Goal: Transaction & Acquisition: Purchase product/service

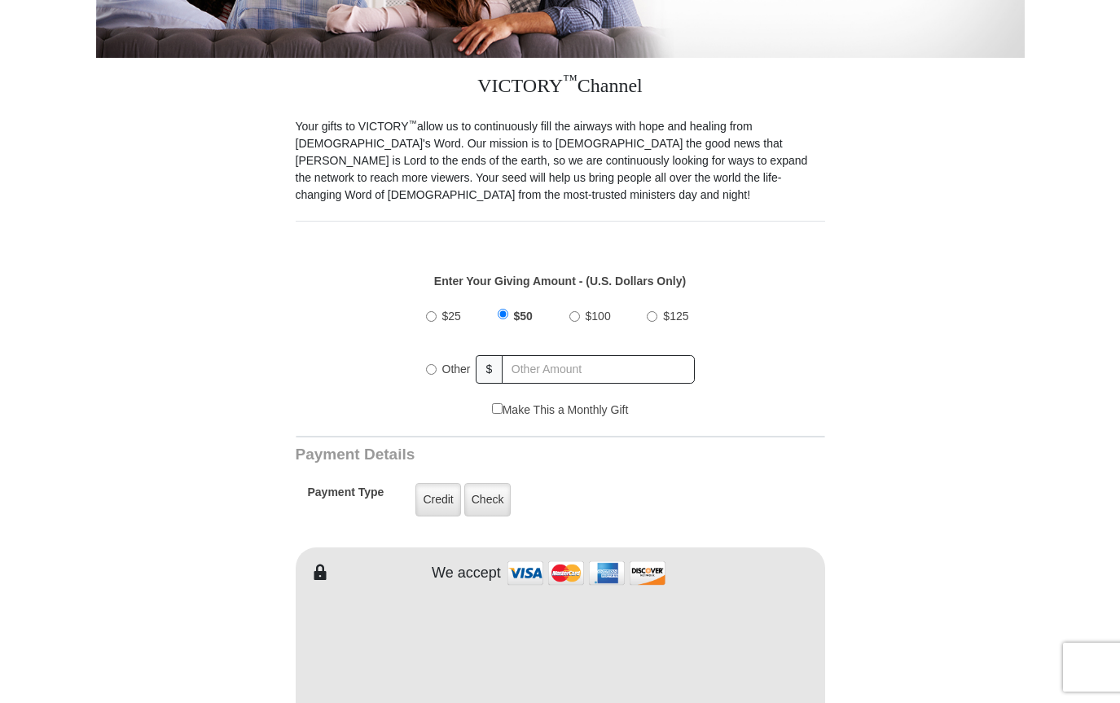
scroll to position [403, 0]
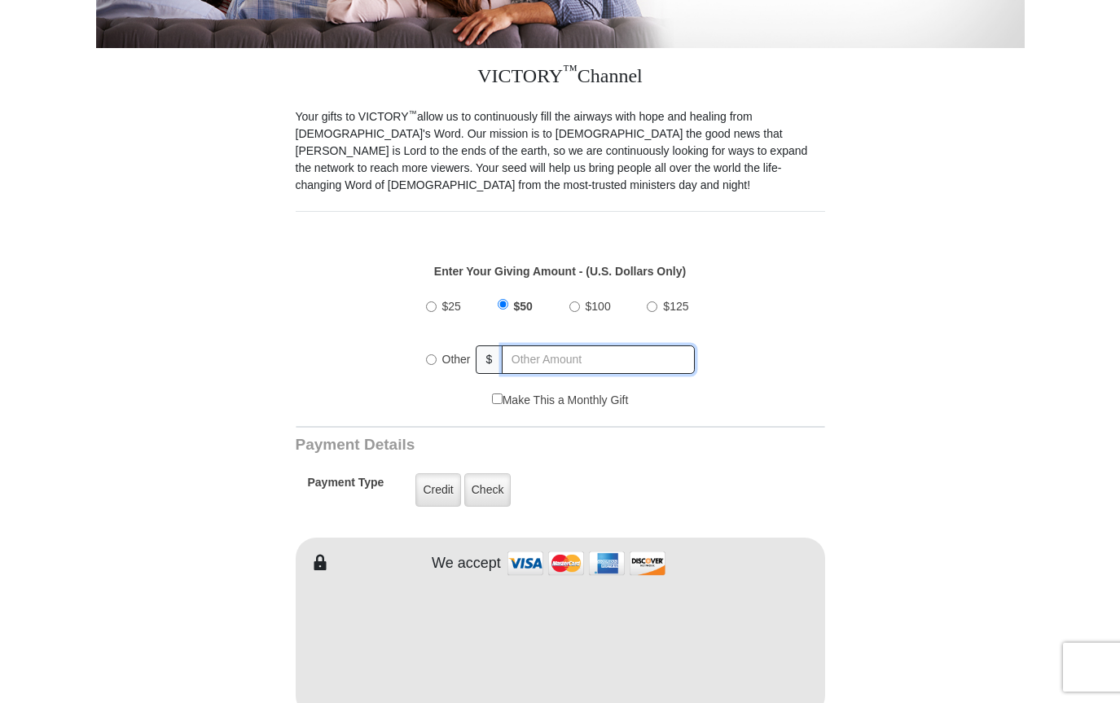
radio input "true"
click at [529, 366] on input "text" at bounding box center [599, 359] width 191 height 29
click at [813, 381] on div "$25 $50 $100 $125 Other $ 20.00" at bounding box center [560, 339] width 512 height 106
click at [554, 355] on input "20.00" at bounding box center [599, 359] width 191 height 29
type input "20"
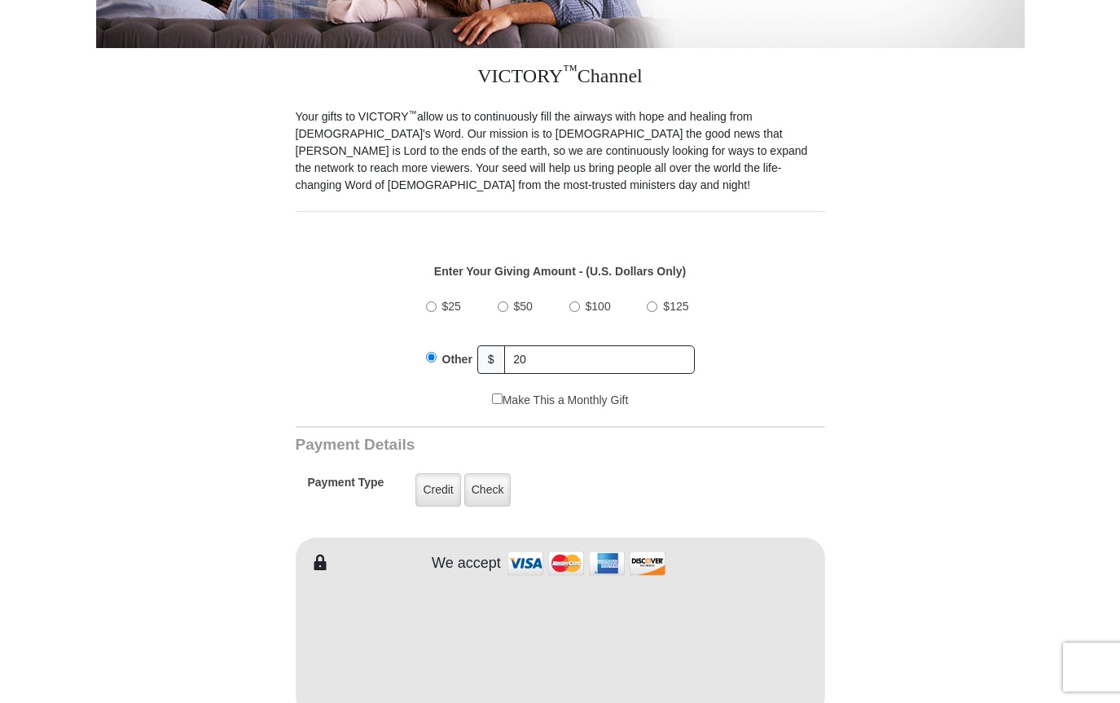
click at [781, 337] on div "$25 $50 $100 $125 Other $ 20" at bounding box center [560, 339] width 512 height 106
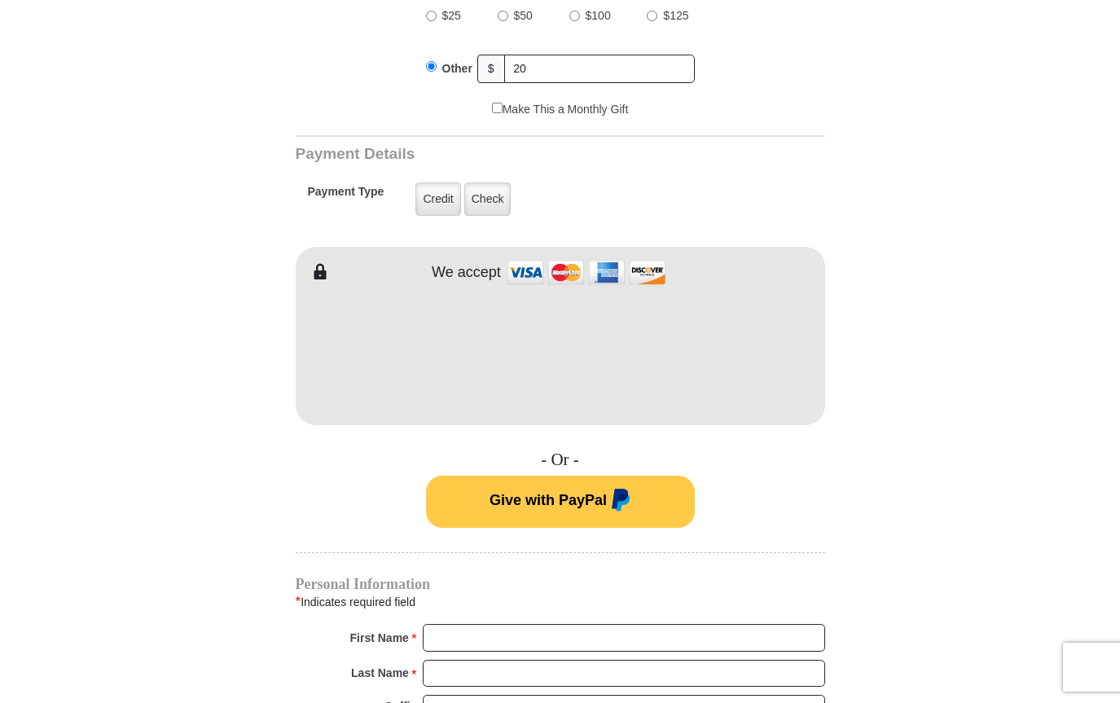
scroll to position [778, 0]
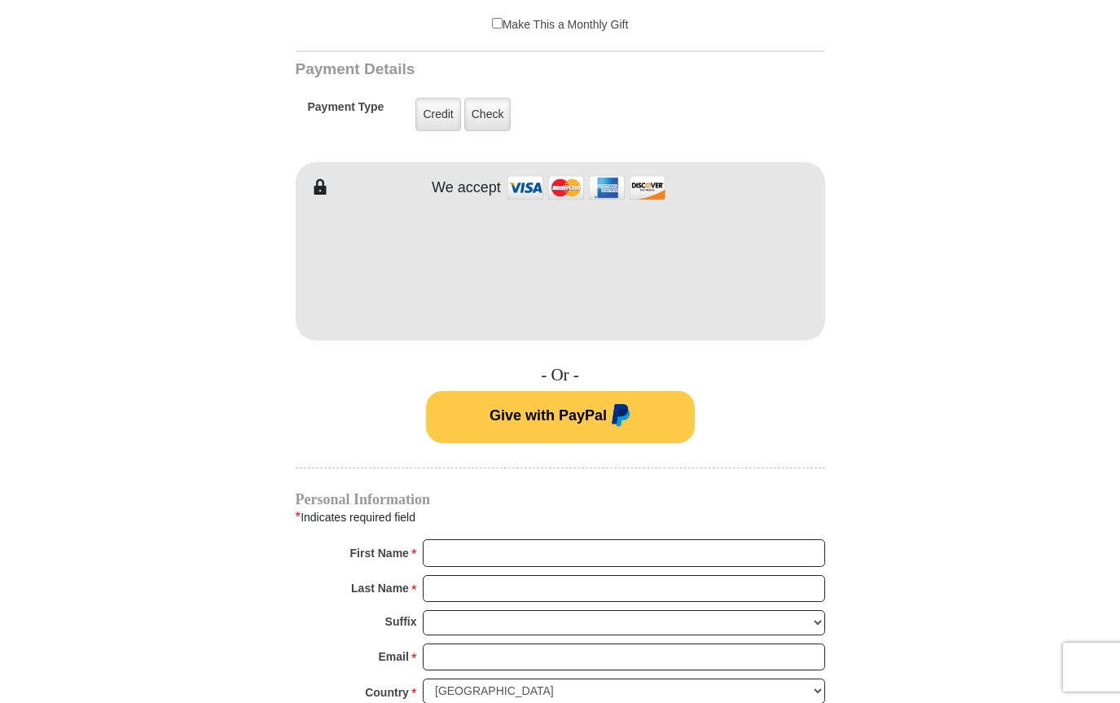
click at [859, 350] on form "VICTORY Channel Online Giving VICTORY Channel is a worldwide, on-air television…" at bounding box center [560, 250] width 929 height 1949
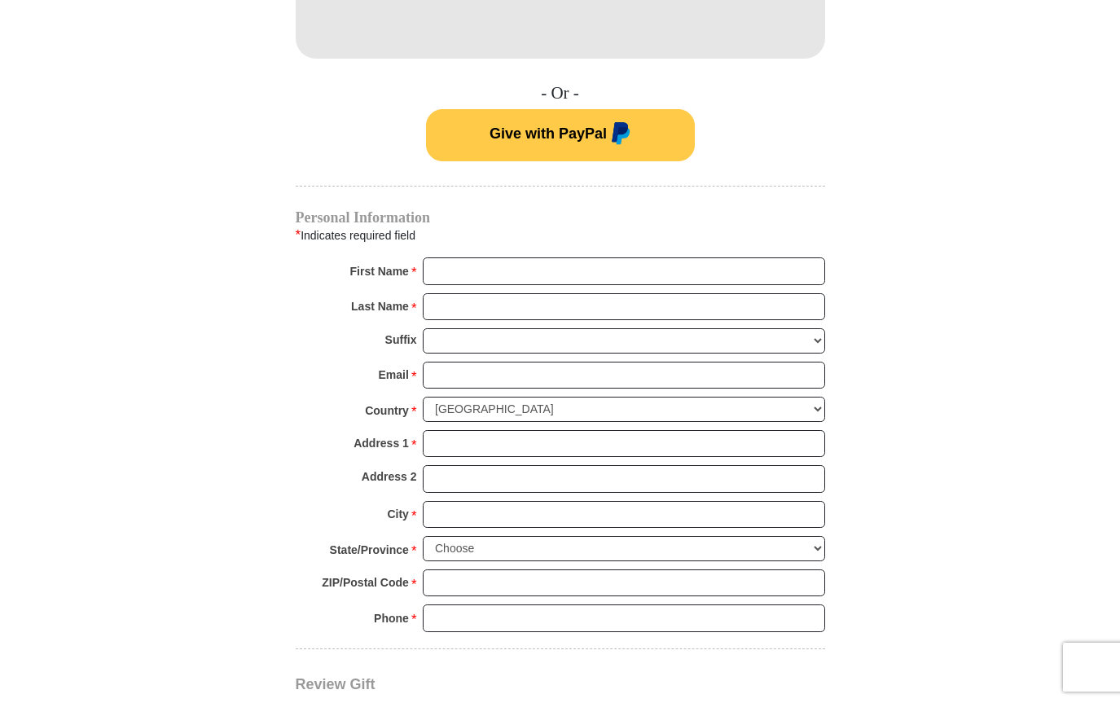
scroll to position [1112, 0]
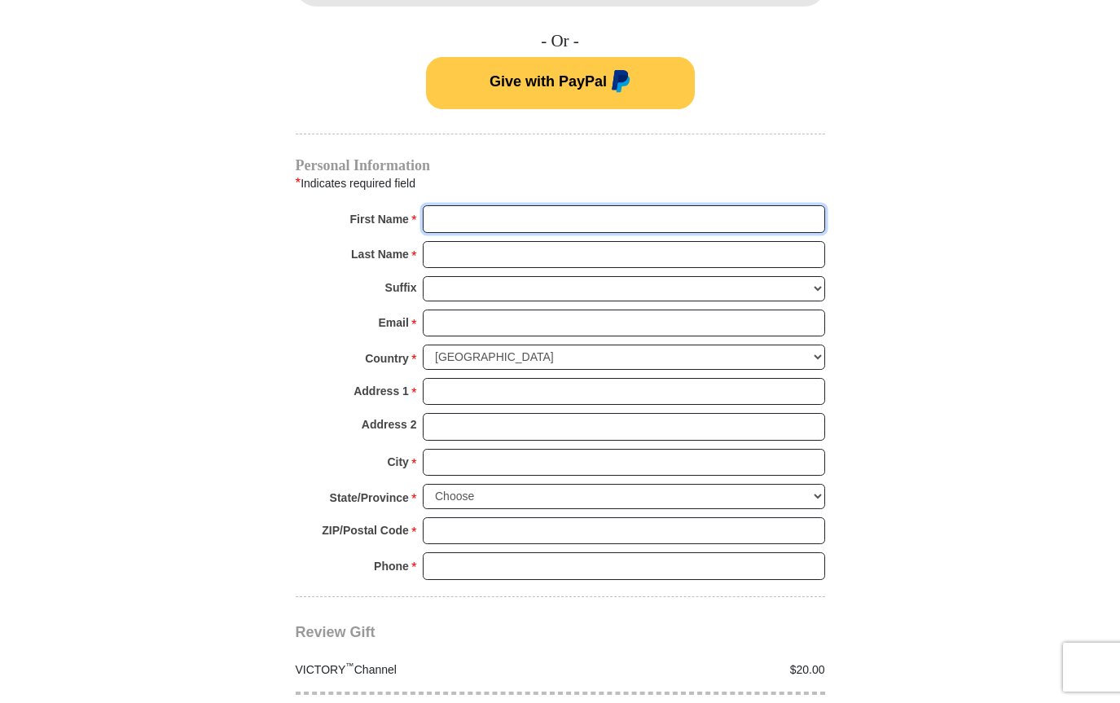
click at [505, 221] on input "First Name *" at bounding box center [624, 219] width 403 height 28
type input "[PERSON_NAME]"
click at [456, 250] on input "Last Name *" at bounding box center [624, 255] width 403 height 28
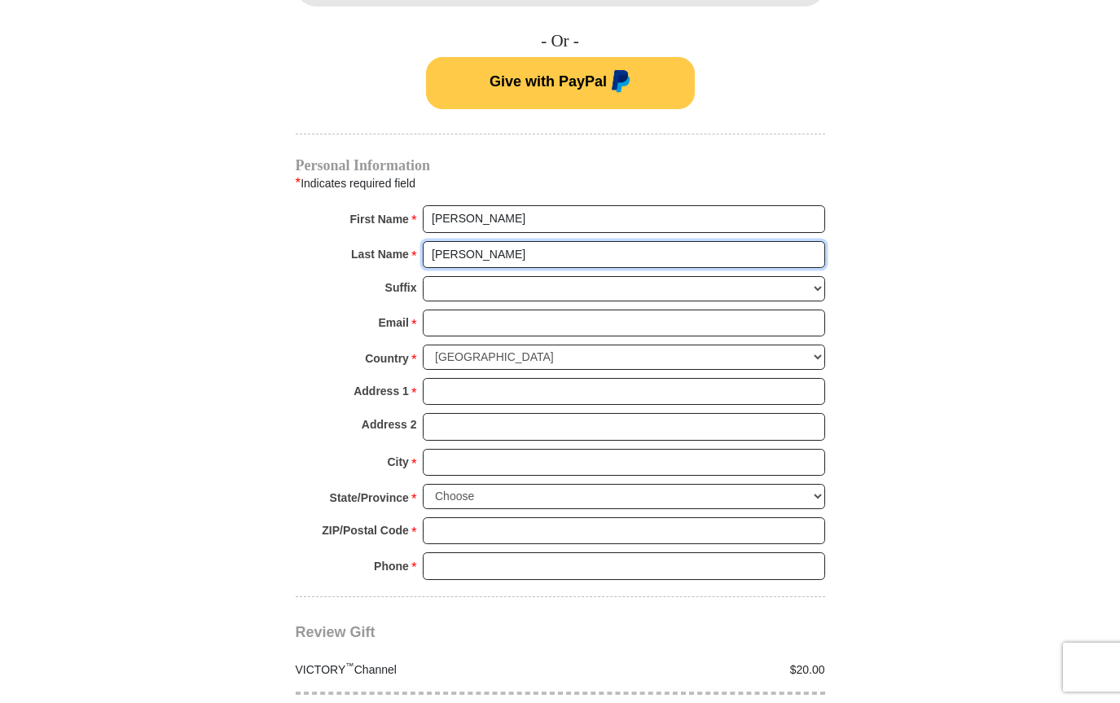
type input "[PERSON_NAME]"
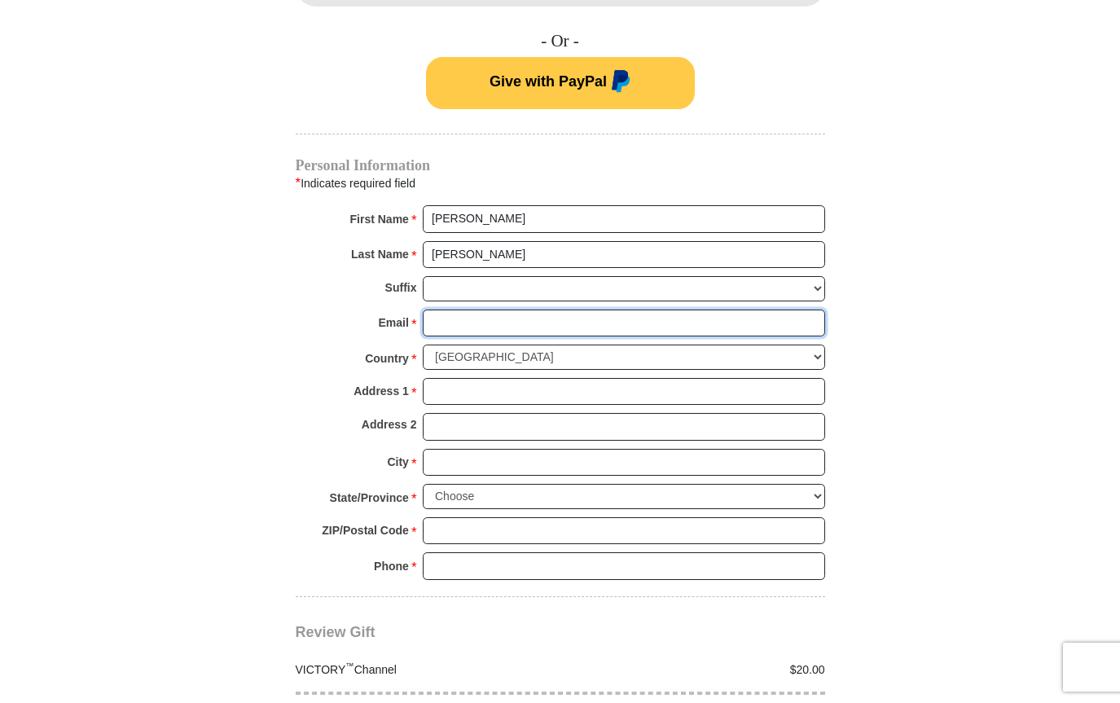
click at [449, 314] on input "Email *" at bounding box center [624, 324] width 403 height 28
type input "[EMAIL_ADDRESS][DOMAIN_NAME]"
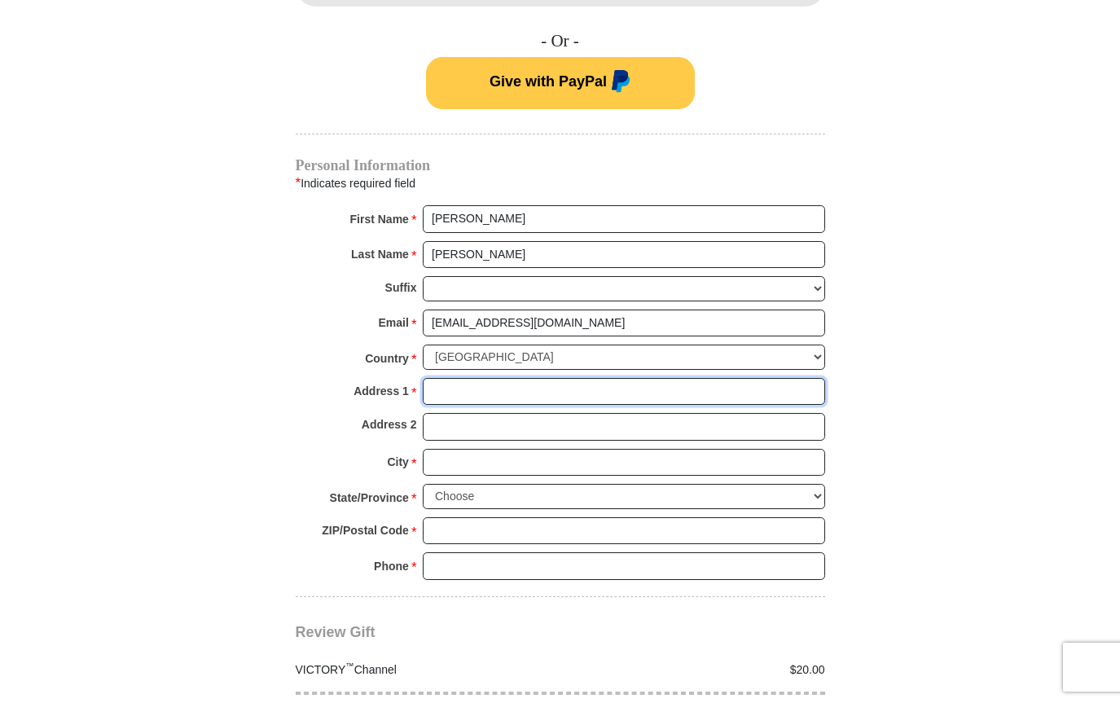
click at [435, 378] on input "Address 1 *" at bounding box center [624, 392] width 403 height 28
type input "[STREET_ADDRESS]"
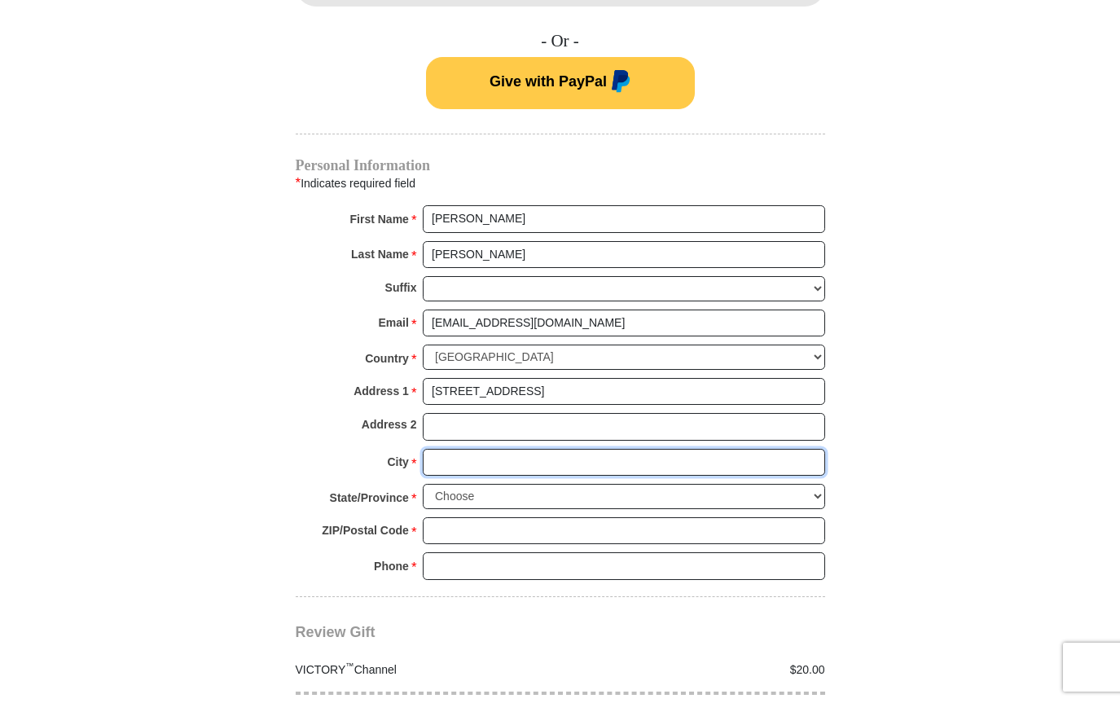
click at [456, 449] on input "City *" at bounding box center [624, 463] width 403 height 28
type input "[GEOGRAPHIC_DATA]"
select select "OR"
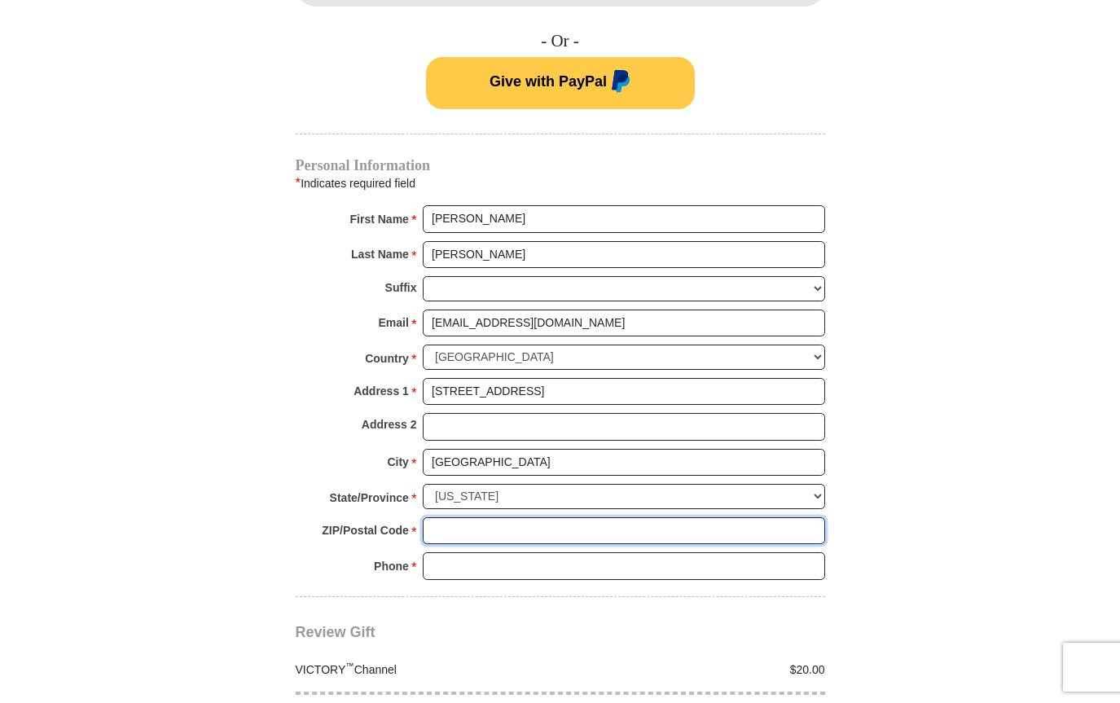
click at [449, 517] on input "ZIP/Postal Code *" at bounding box center [624, 531] width 403 height 28
type input "97470"
click at [551, 552] on input "Phone * *" at bounding box center [624, 566] width 403 height 28
type input "[PHONE_NUMBER]"
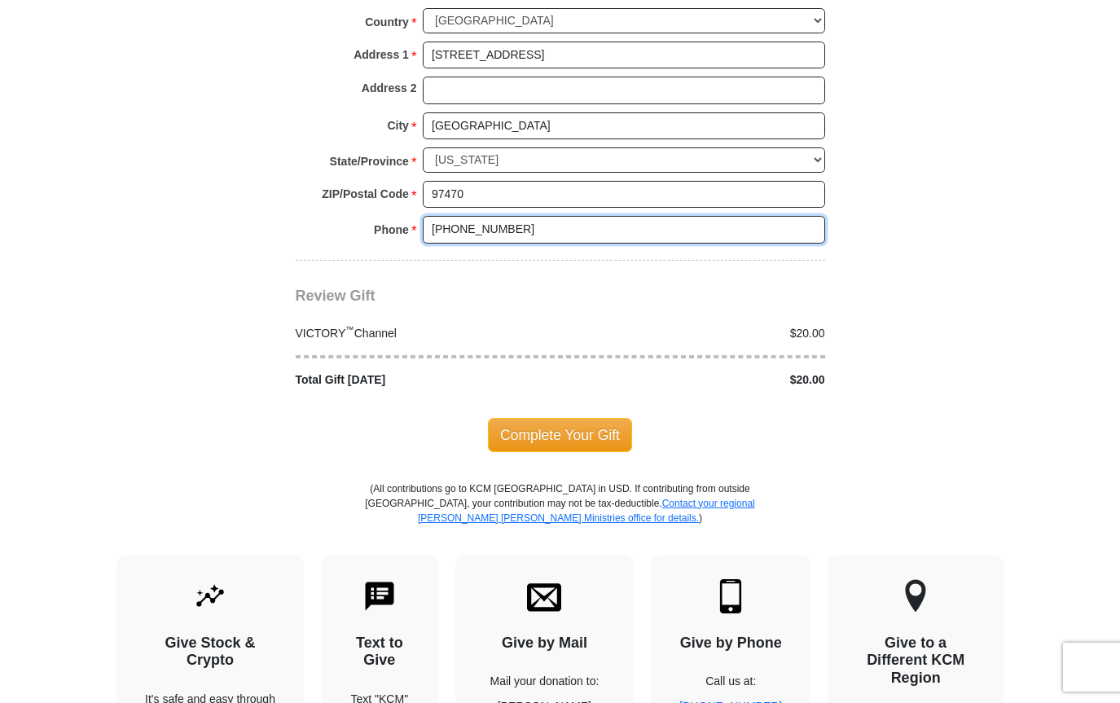
scroll to position [1455, 0]
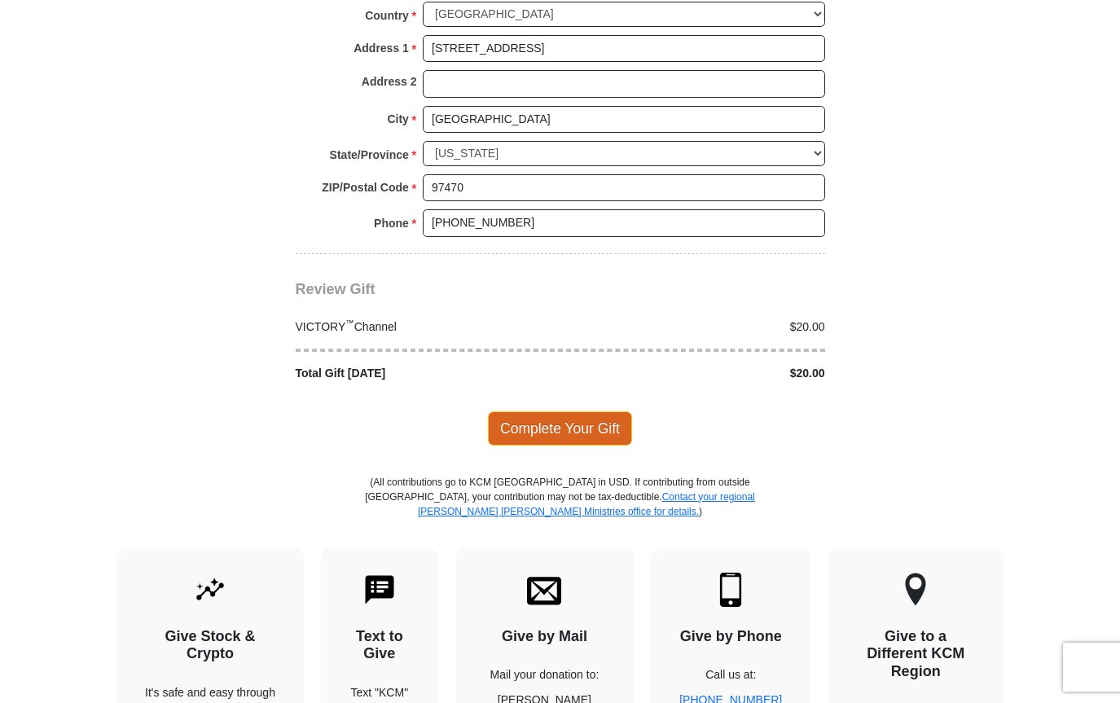
click at [550, 412] on span "Complete Your Gift" at bounding box center [560, 428] width 144 height 34
